Goal: Check status

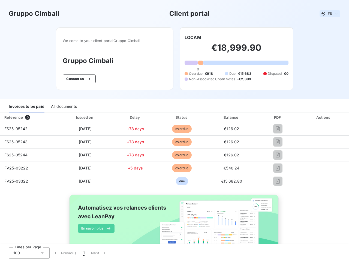
click at [328, 14] on span "FR" at bounding box center [330, 13] width 4 height 4
click at [76, 79] on button "Contact us" at bounding box center [79, 78] width 33 height 9
click at [191, 37] on div "Welcome to your client portal Gruppo Cimbali Gruppo Cimbali Contact us LOCAM €1…" at bounding box center [174, 62] width 254 height 71
click at [26, 107] on div "Invoices to be paid" at bounding box center [27, 106] width 36 height 11
click at [64, 107] on div "All documents" at bounding box center [64, 106] width 26 height 11
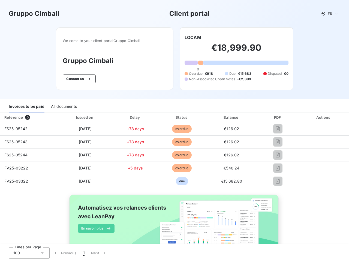
click at [84, 117] on th "Issued on" at bounding box center [85, 117] width 55 height 10
click at [133, 117] on th "Delay" at bounding box center [136, 117] width 46 height 10
click at [179, 117] on th "Status" at bounding box center [181, 117] width 47 height 10
